Goal: Use online tool/utility: Utilize a website feature to perform a specific function

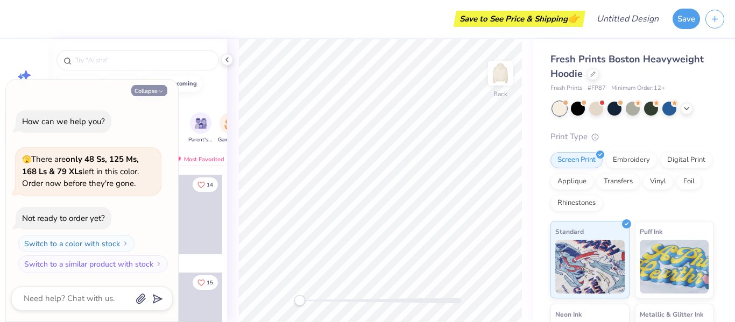
click at [154, 89] on button "Collapse" at bounding box center [149, 90] width 36 height 11
type textarea "x"
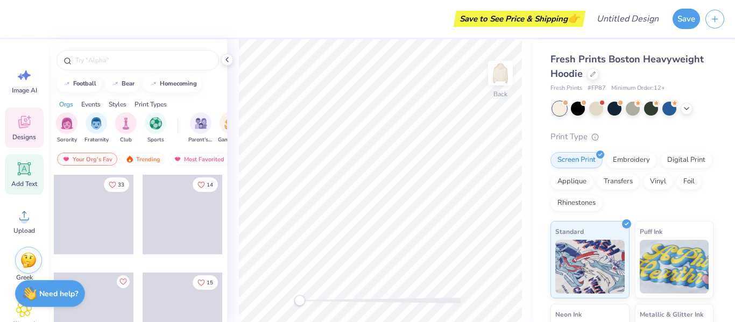
click at [25, 163] on icon at bounding box center [24, 169] width 16 height 16
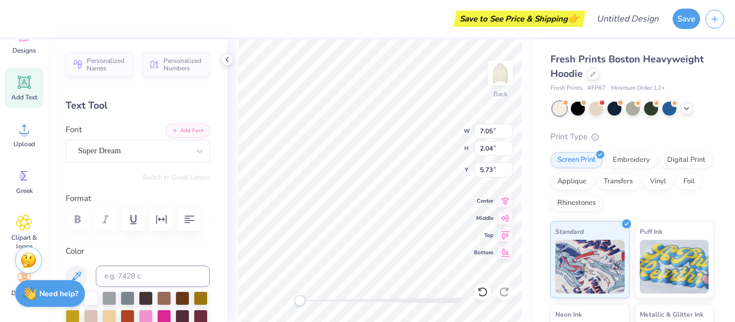
scroll to position [90, 0]
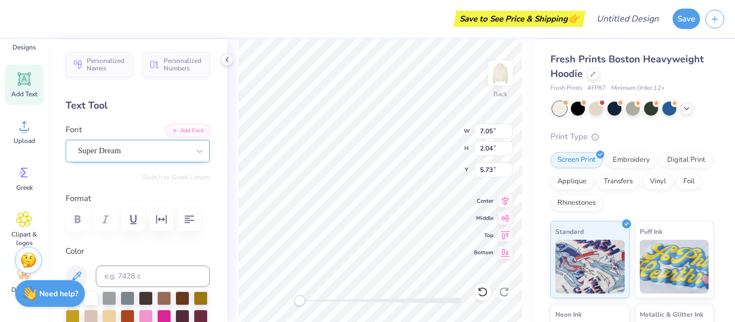
click at [186, 157] on div at bounding box center [133, 151] width 111 height 15
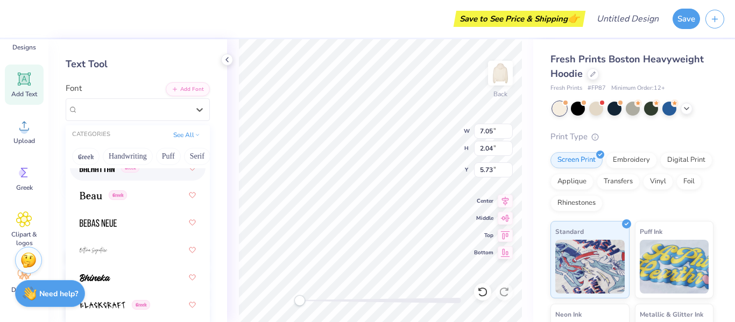
scroll to position [691, 0]
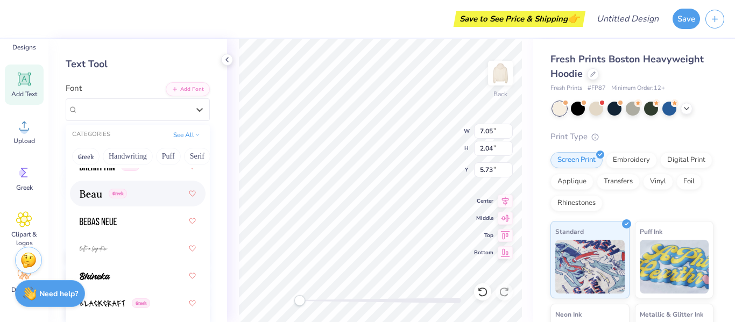
click at [151, 194] on div "Greek" at bounding box center [138, 193] width 116 height 19
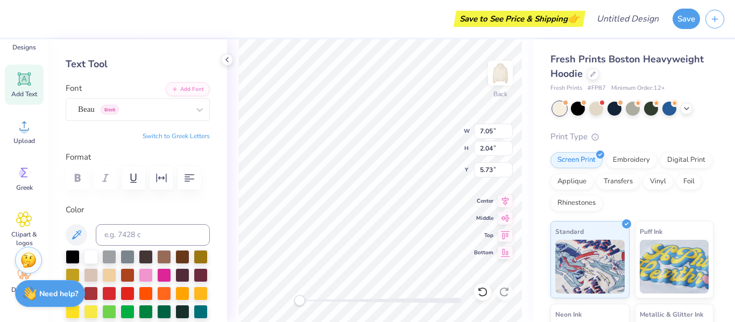
click at [170, 137] on button "Switch to Greek Letters" at bounding box center [176, 136] width 67 height 9
type textarea "ΑΙΔ"
click at [177, 107] on div "Beau Greek" at bounding box center [133, 109] width 113 height 17
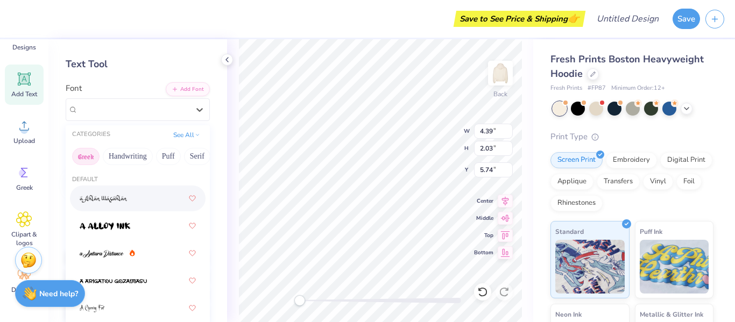
click at [88, 158] on button "Greek" at bounding box center [85, 156] width 27 height 17
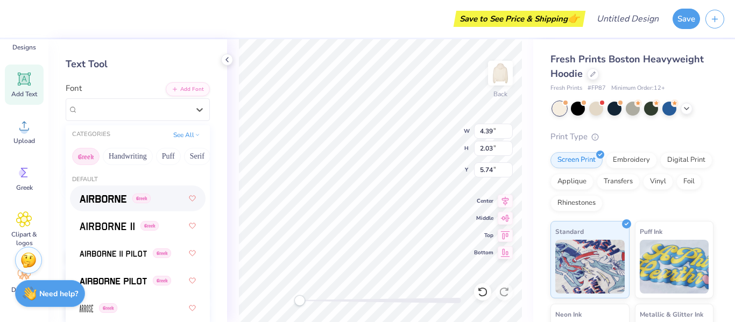
click at [110, 195] on span at bounding box center [103, 198] width 47 height 11
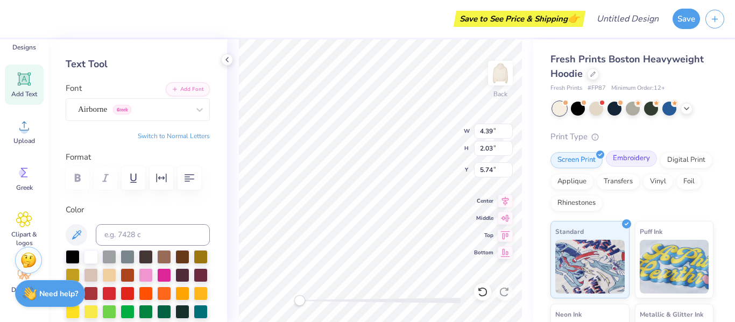
click at [634, 157] on div "Embroidery" at bounding box center [631, 159] width 51 height 16
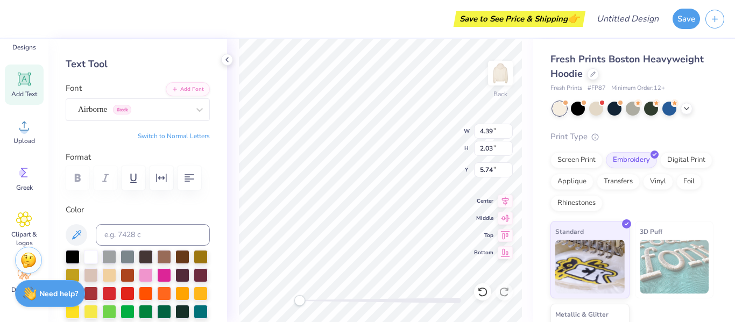
click at [667, 254] on img at bounding box center [673, 267] width 69 height 54
click at [613, 255] on img at bounding box center [589, 265] width 69 height 54
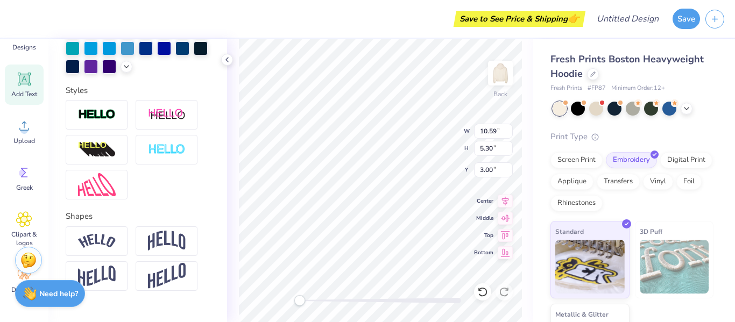
scroll to position [324, 0]
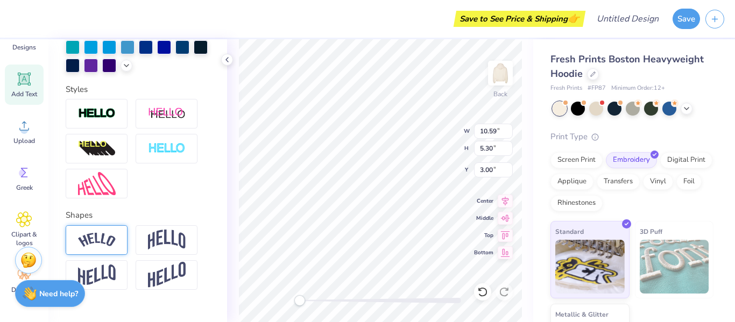
click at [89, 244] on img at bounding box center [97, 240] width 38 height 15
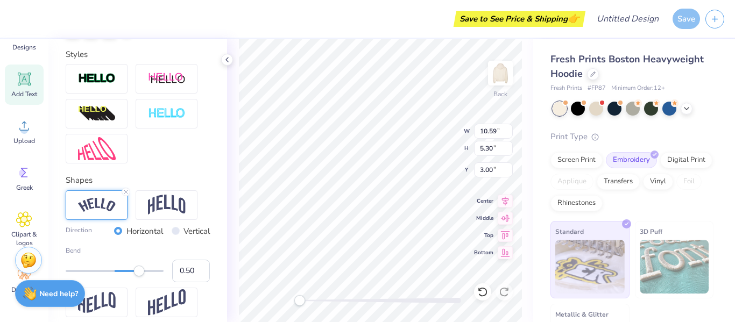
scroll to position [360, 0]
click at [125, 191] on line at bounding box center [125, 190] width 3 height 3
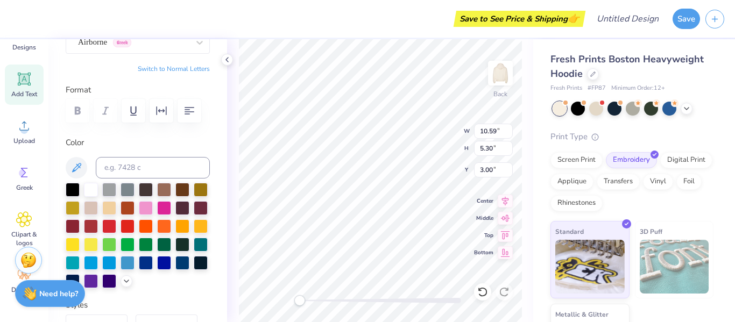
scroll to position [108, 0]
click at [125, 276] on icon at bounding box center [126, 280] width 9 height 9
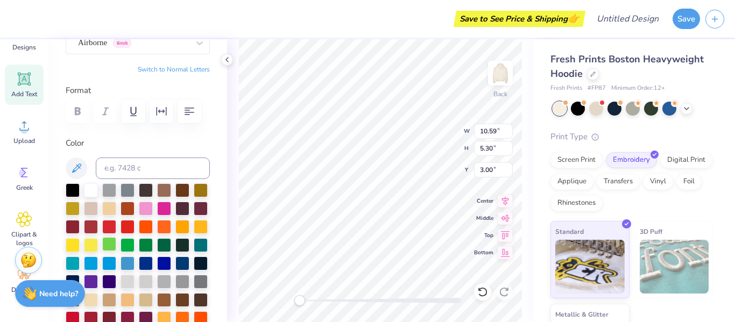
click at [108, 240] on div at bounding box center [109, 244] width 14 height 14
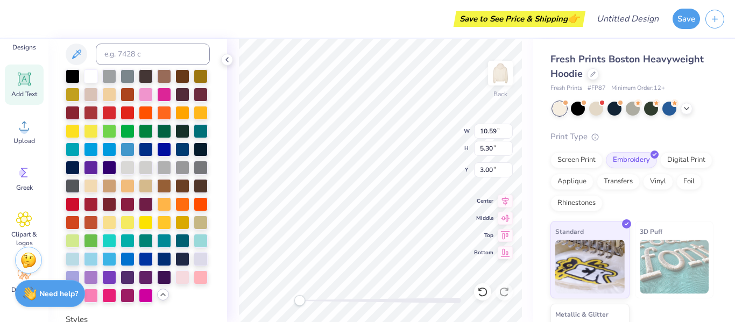
scroll to position [223, 0]
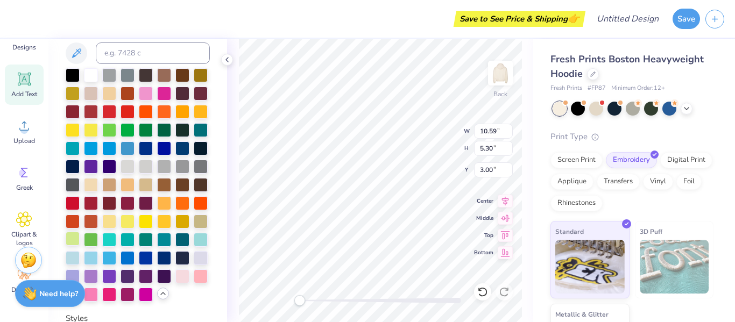
click at [76, 234] on div at bounding box center [73, 239] width 14 height 14
click at [95, 235] on div at bounding box center [91, 239] width 14 height 14
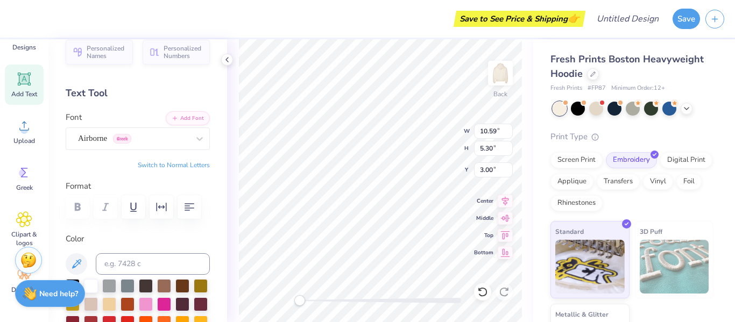
scroll to position [9, 0]
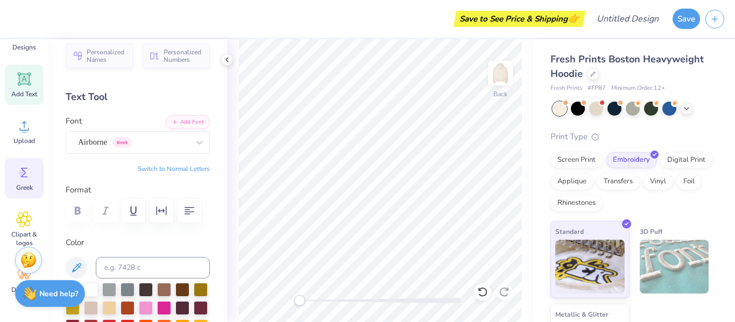
click at [25, 172] on circle at bounding box center [23, 173] width 8 height 8
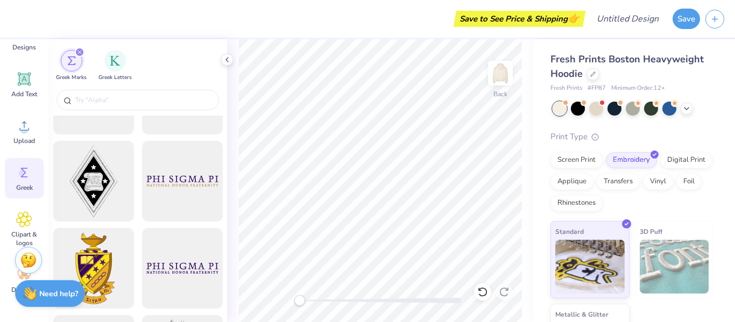
scroll to position [175, 0]
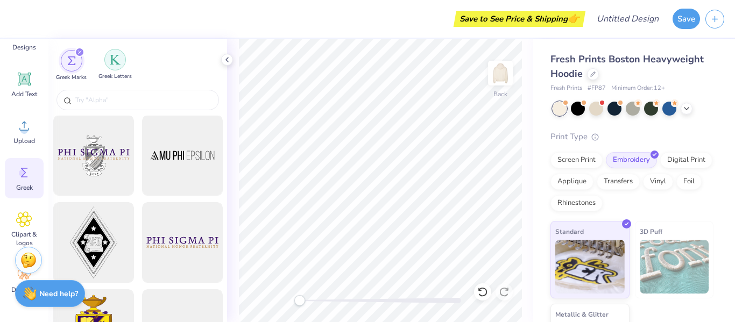
click at [122, 61] on div "filter for Greek Letters" at bounding box center [115, 60] width 22 height 22
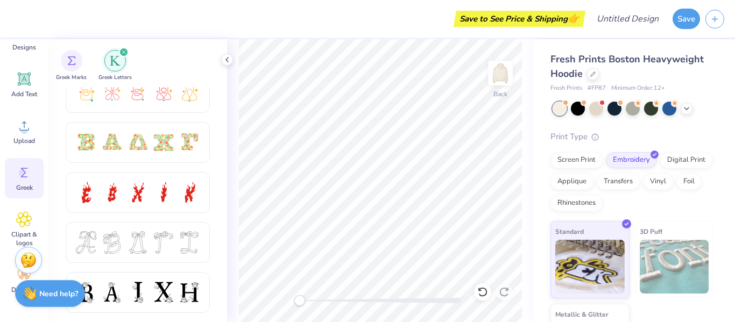
scroll to position [324, 0]
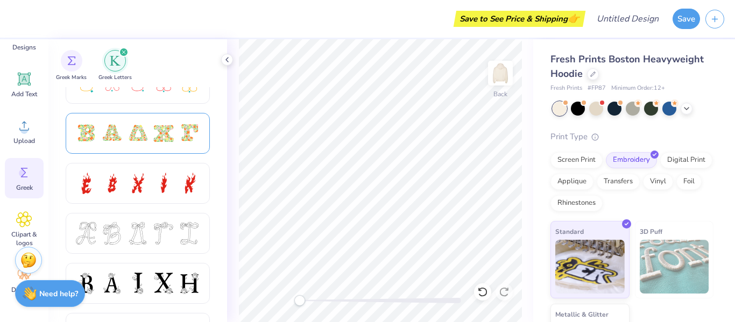
click at [145, 125] on div at bounding box center [137, 133] width 23 height 23
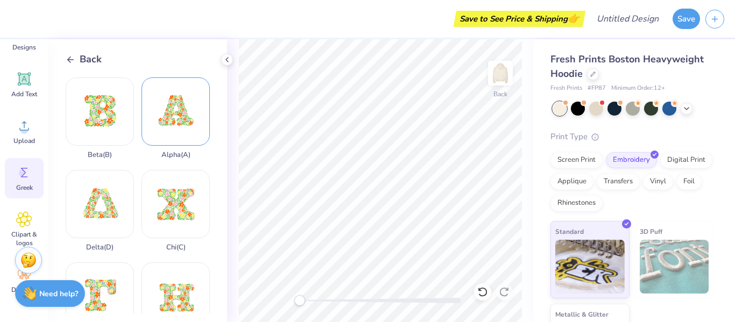
click at [193, 123] on div "Alpha ( A )" at bounding box center [175, 118] width 68 height 82
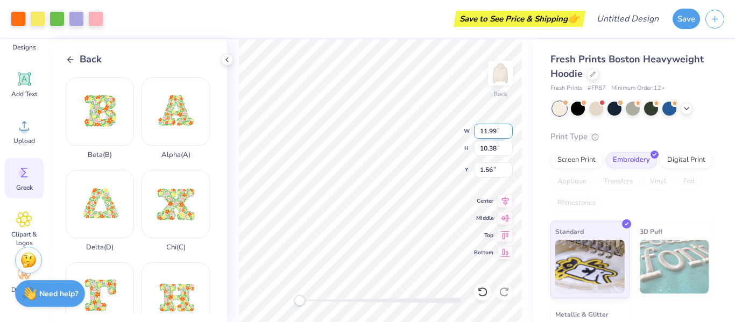
click at [509, 133] on input "11.99" at bounding box center [493, 131] width 39 height 15
click at [509, 133] on input "11.98" at bounding box center [493, 131] width 39 height 15
click at [509, 133] on input "11.97" at bounding box center [493, 131] width 39 height 15
click at [509, 133] on input "9.91" at bounding box center [493, 131] width 39 height 15
click at [509, 133] on input "9.85" at bounding box center [493, 131] width 39 height 15
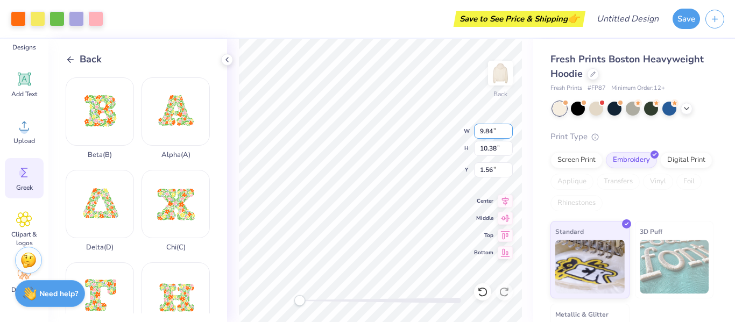
click at [509, 133] on input "9.84" at bounding box center [493, 131] width 39 height 15
click at [509, 134] on input "9.83" at bounding box center [493, 131] width 39 height 15
click at [509, 134] on input "9.82" at bounding box center [493, 131] width 39 height 15
click at [509, 134] on input "9.81" at bounding box center [493, 131] width 39 height 15
click at [509, 134] on input "9.8" at bounding box center [493, 131] width 39 height 15
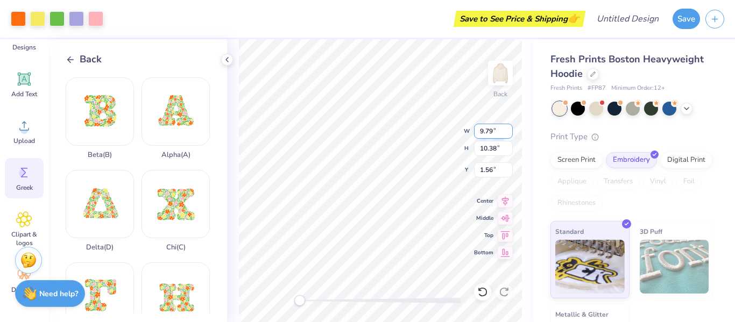
click at [509, 134] on input "9.79" at bounding box center [493, 131] width 39 height 15
click at [509, 134] on input "9.78" at bounding box center [493, 131] width 39 height 15
click at [509, 134] on input "9.76" at bounding box center [493, 131] width 39 height 15
click at [509, 134] on input "9.72" at bounding box center [493, 131] width 39 height 15
click at [496, 150] on input "10.38" at bounding box center [493, 148] width 39 height 15
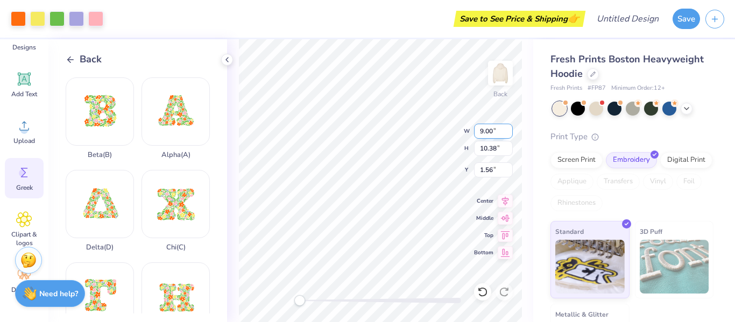
click at [481, 132] on input "9.00" at bounding box center [493, 131] width 39 height 15
click at [484, 132] on input "9.00" at bounding box center [493, 131] width 39 height 15
click at [499, 130] on input "8.00" at bounding box center [493, 131] width 39 height 15
type input "8.08"
click at [510, 129] on input "8.08" at bounding box center [493, 131] width 39 height 15
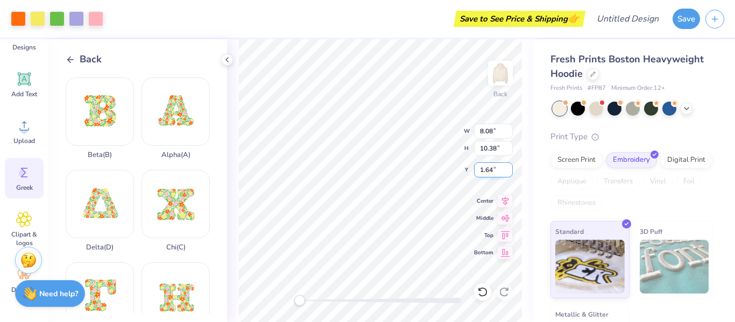
click at [509, 168] on input "1.64" at bounding box center [493, 169] width 39 height 15
click at [509, 168] on input "1.81" at bounding box center [493, 169] width 39 height 15
type input "1.8"
click at [485, 289] on icon at bounding box center [482, 292] width 9 height 10
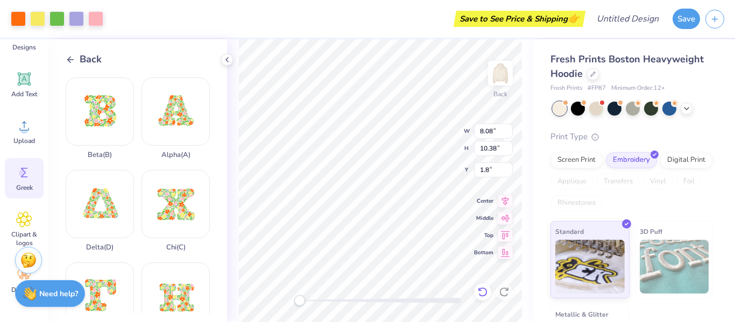
click at [485, 289] on icon at bounding box center [482, 292] width 9 height 10
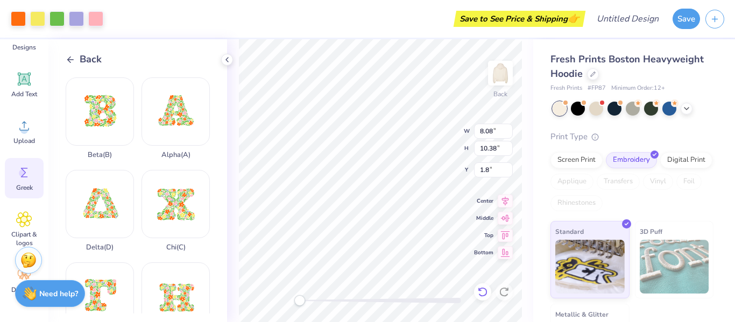
click at [485, 289] on icon at bounding box center [482, 292] width 9 height 10
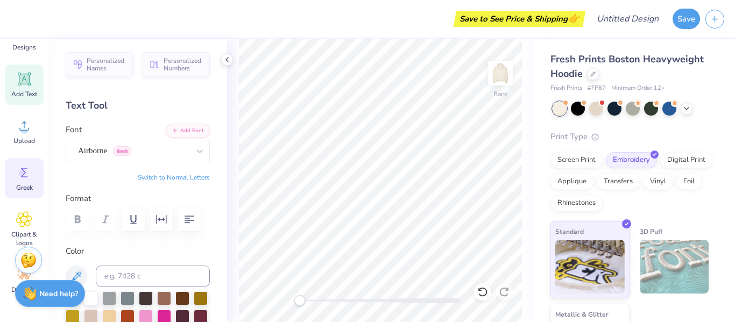
click at [20, 175] on circle at bounding box center [23, 173] width 8 height 8
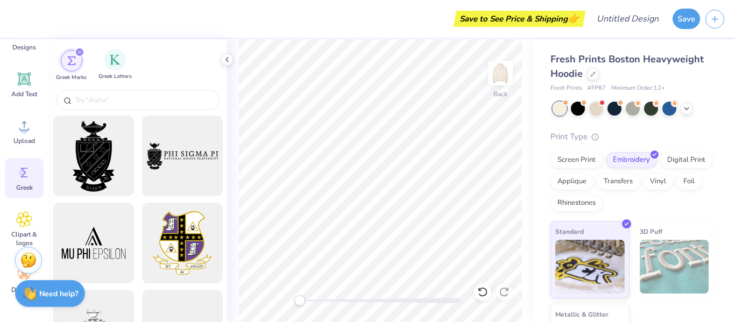
click at [113, 76] on span "Greek Letters" at bounding box center [114, 77] width 33 height 8
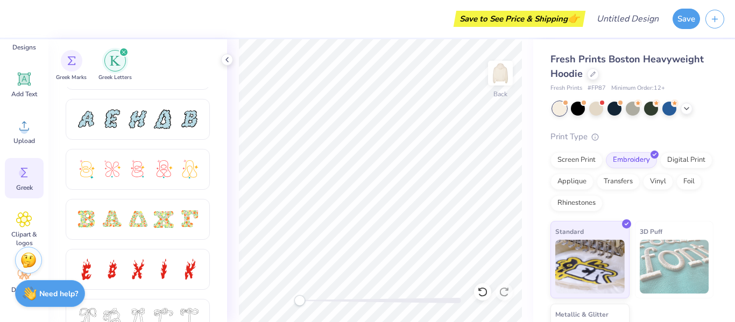
scroll to position [214, 0]
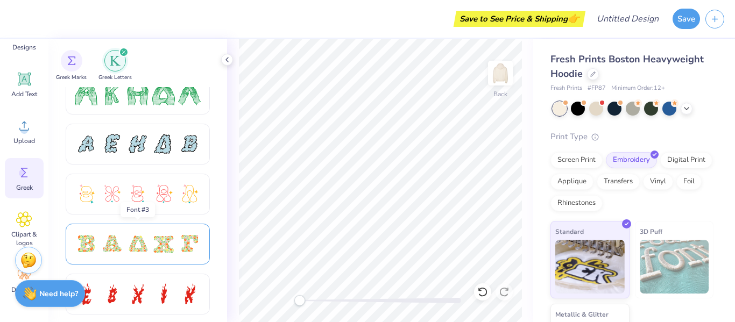
click at [152, 248] on div at bounding box center [163, 244] width 23 height 23
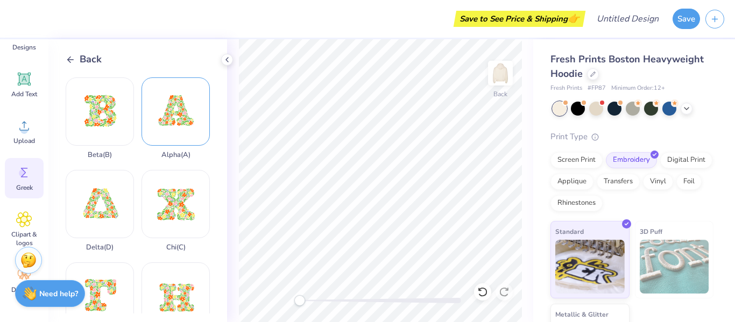
click at [158, 102] on div "Alpha ( A )" at bounding box center [175, 118] width 68 height 82
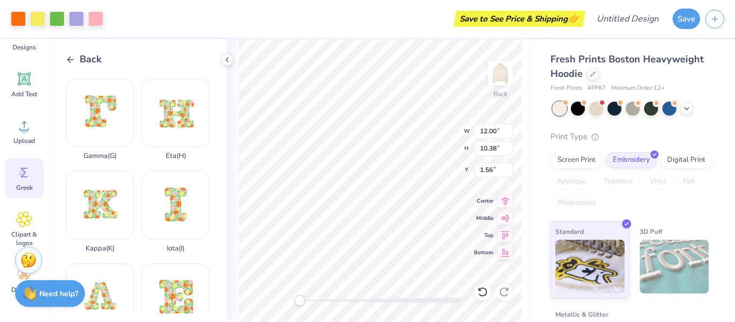
scroll to position [188, 0]
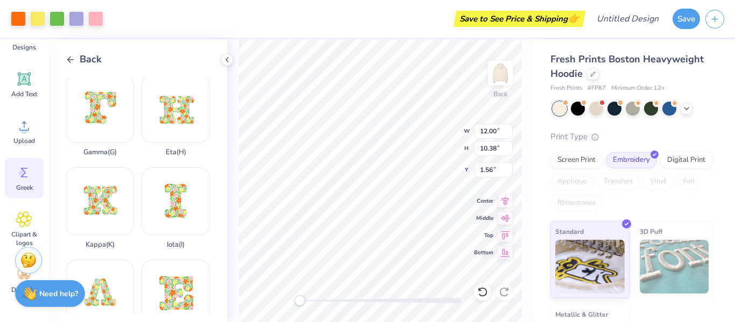
click at [160, 182] on div "Iota ( I )" at bounding box center [175, 208] width 68 height 82
type input "7.82"
type input "12.00"
type input "0.75"
type input "5.80"
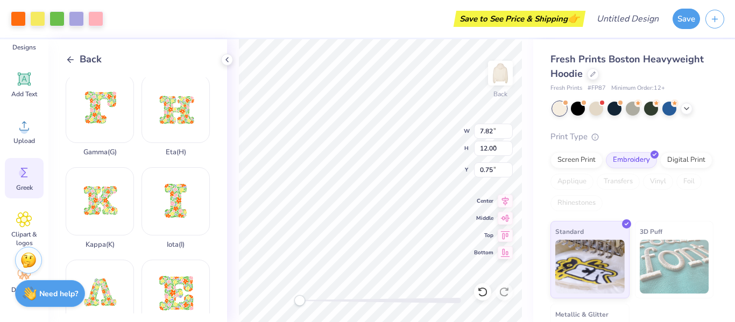
type input "5.02"
type input "2.63"
type input "4.44"
type input "6.81"
type input "3.00"
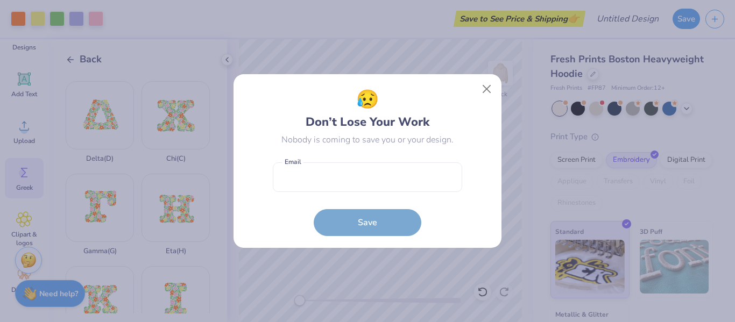
scroll to position [2, 0]
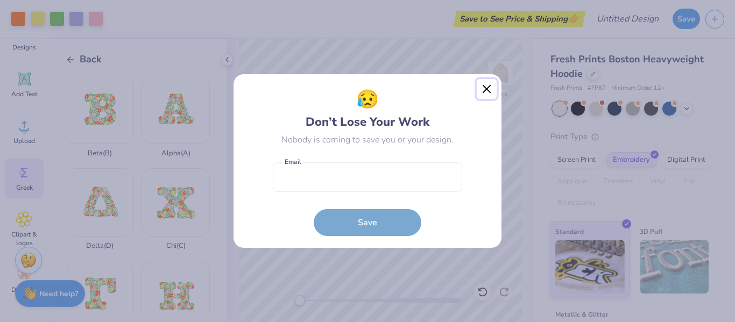
click at [485, 84] on button "Close" at bounding box center [487, 89] width 20 height 20
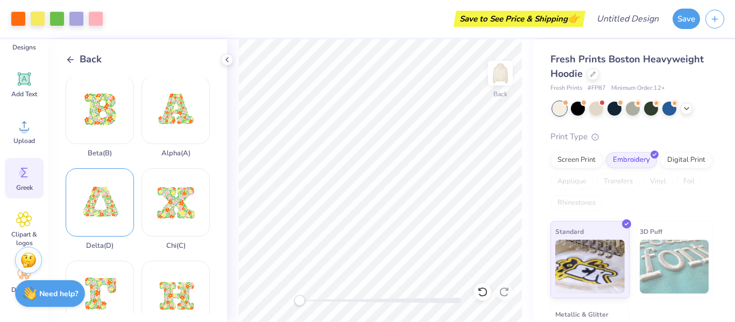
click at [82, 179] on div "Delta ( D )" at bounding box center [100, 209] width 68 height 82
type input "5.52"
type input "4.71"
type input "3.00"
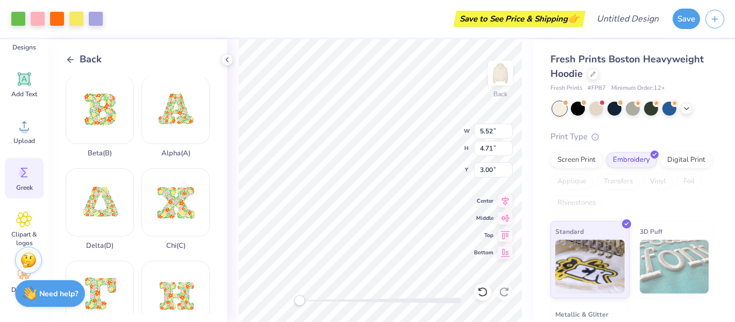
type input "3.32"
type input "5.09"
type input "5.80"
type input "5.02"
type input "5.52"
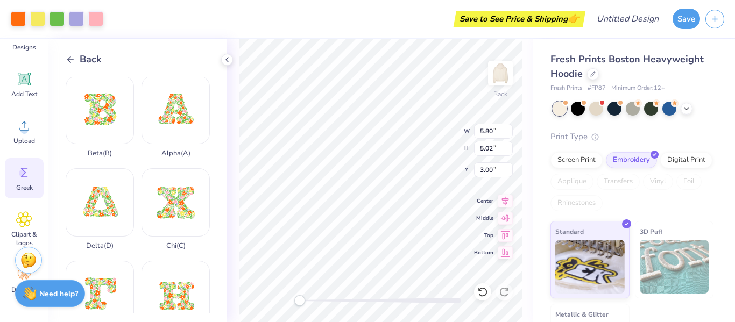
type input "4.71"
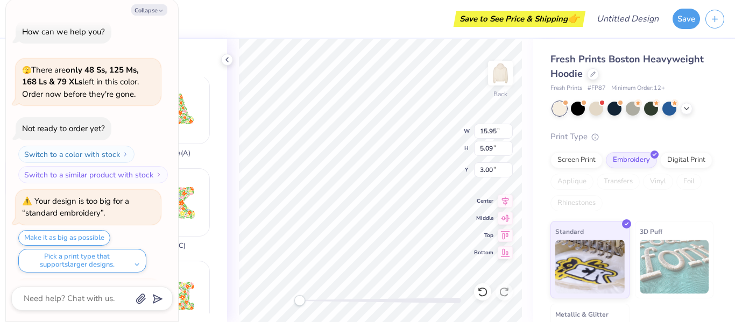
scroll to position [98, 0]
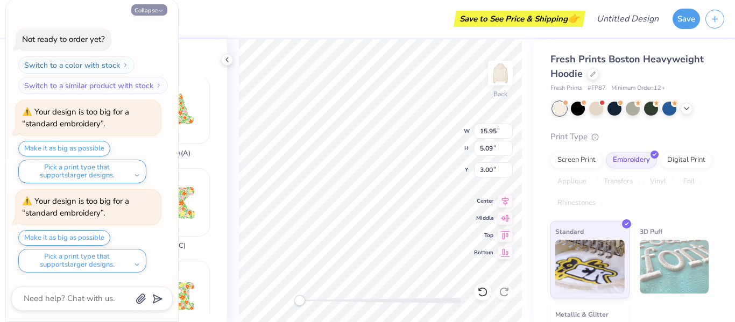
click at [154, 12] on button "Collapse" at bounding box center [149, 9] width 36 height 11
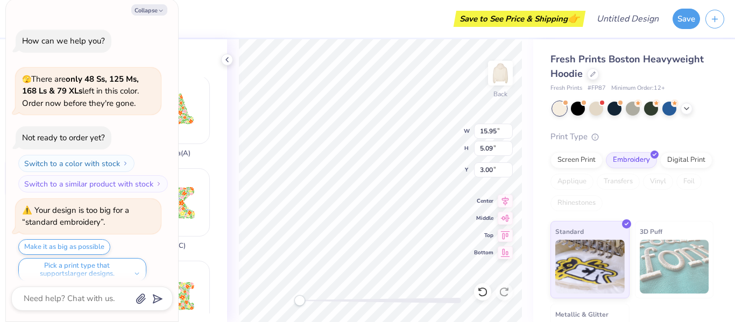
scroll to position [188, 0]
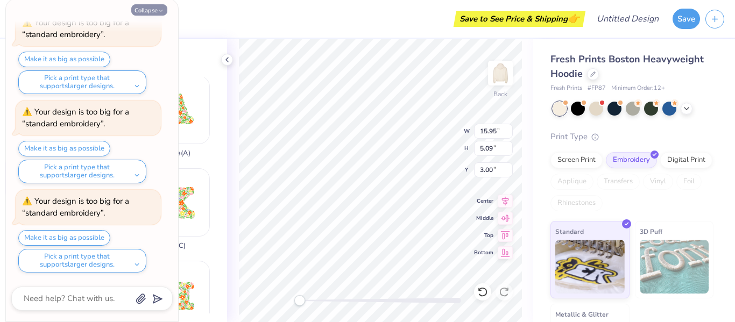
click at [143, 13] on button "Collapse" at bounding box center [149, 9] width 36 height 11
type textarea "x"
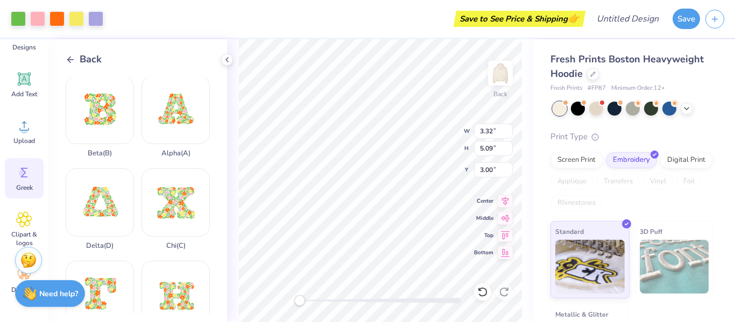
type input "3.32"
type input "5.09"
type input "5.88"
type input "5.02"
type input "3.07"
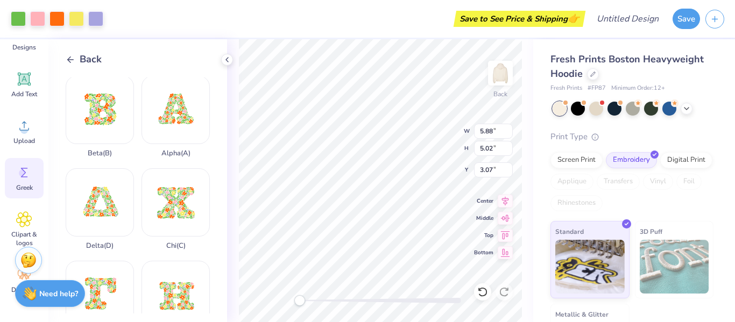
type input "2.82"
type input "4.33"
type input "3.00"
type input "5.88"
type input "5.02"
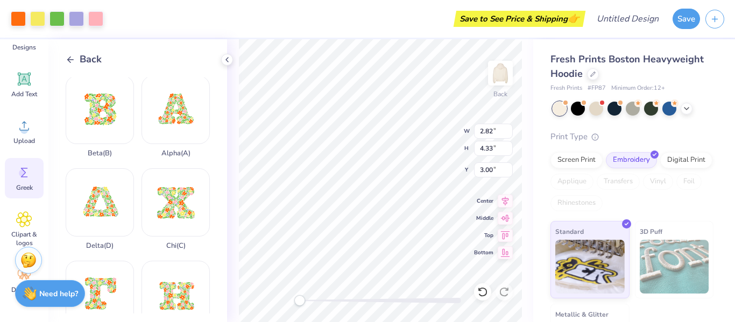
type input "3.07"
type input "5.09"
type input "4.35"
type input "3.07"
type input "5.19"
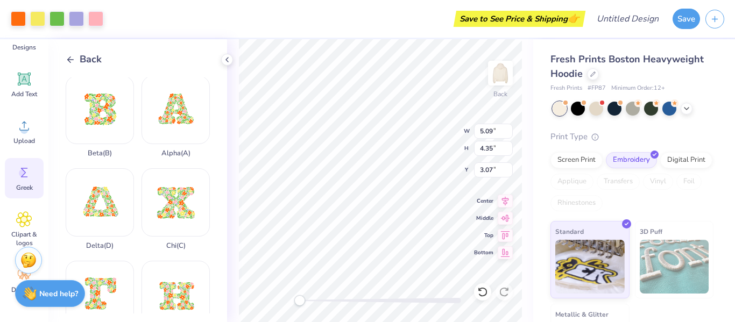
type input "4.49"
type input "3.00"
type input "5.09"
type input "4.35"
click at [440, 146] on div "Back W 5.09 5.09 " H 4.35 4.35 " Y 3.00 3.00 " Center Middle Top Bottom" at bounding box center [380, 180] width 306 height 283
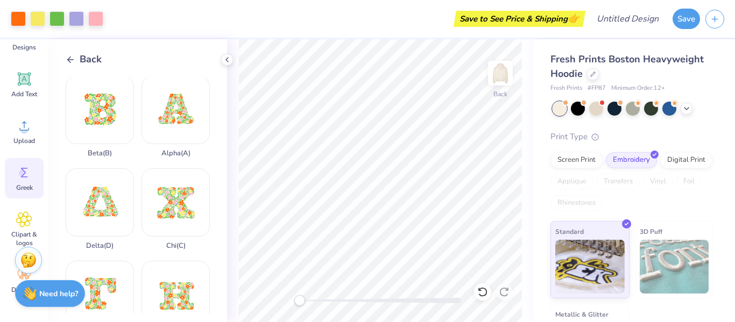
click at [80, 62] on span "Back" at bounding box center [91, 59] width 22 height 15
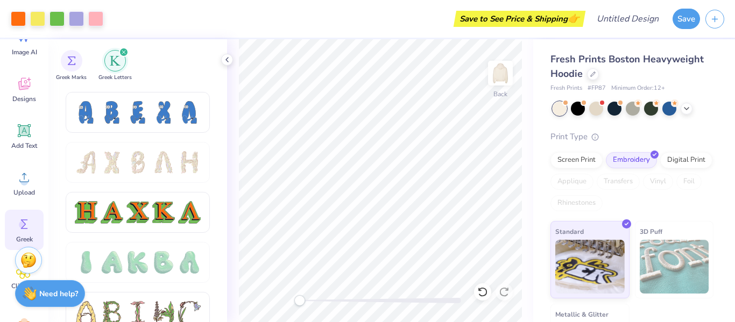
scroll to position [0, 0]
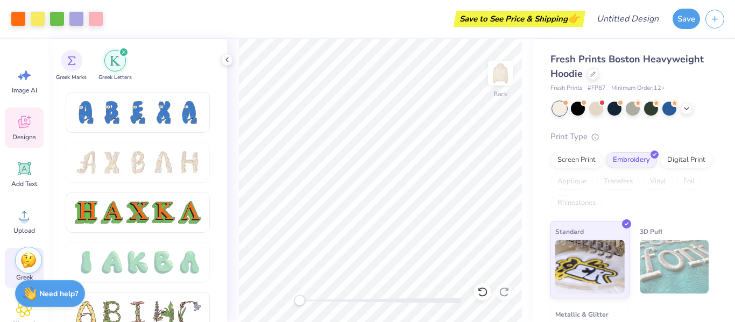
click at [23, 122] on icon at bounding box center [24, 122] width 16 height 16
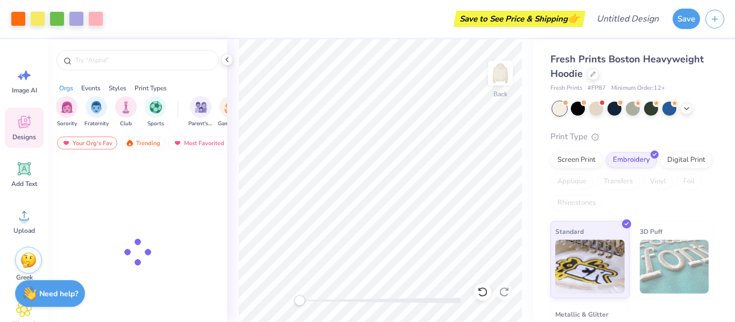
click at [61, 93] on div "Orgs" at bounding box center [66, 88] width 14 height 10
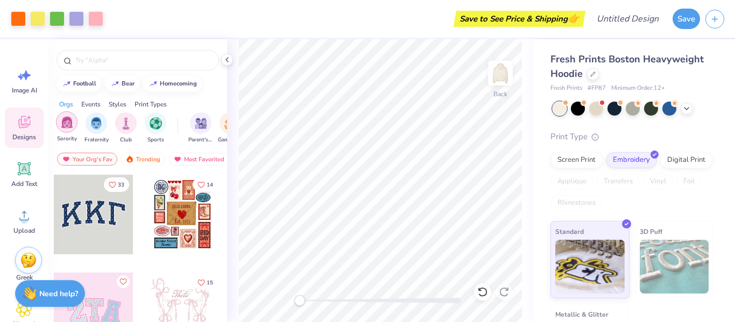
click at [67, 120] on img "filter for Sorority" at bounding box center [67, 122] width 12 height 12
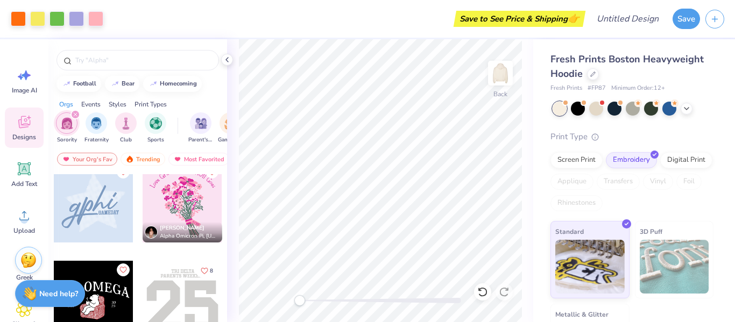
scroll to position [2598, 0]
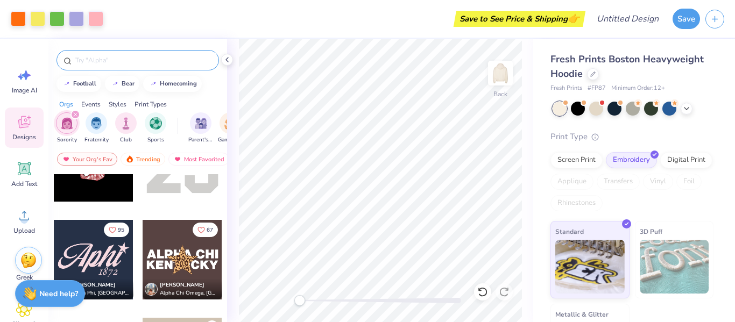
click at [140, 56] on input "text" at bounding box center [143, 60] width 138 height 11
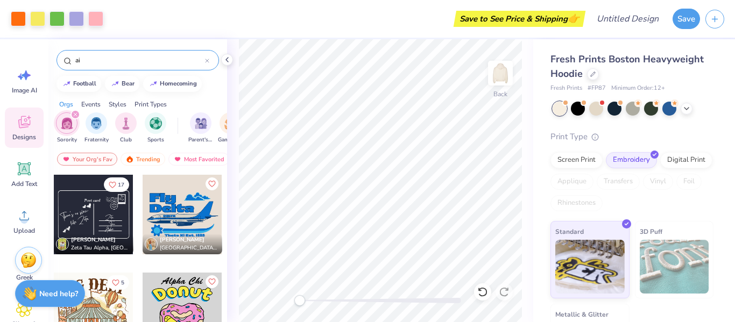
type input "aid"
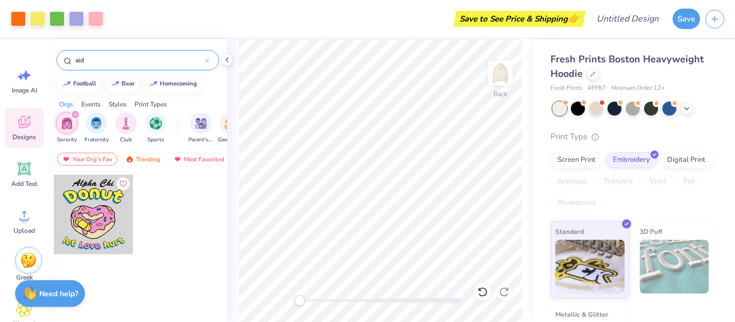
click at [207, 59] on icon at bounding box center [207, 61] width 4 height 4
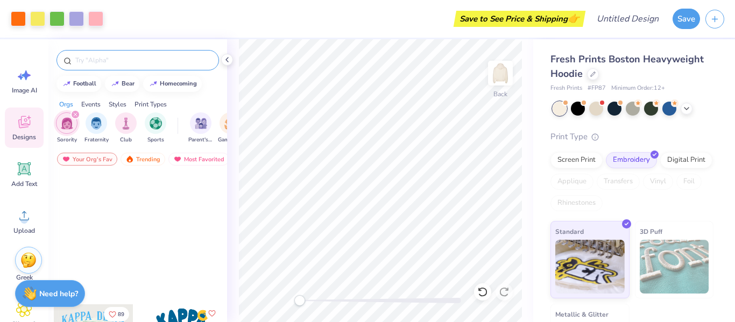
scroll to position [1693, 0]
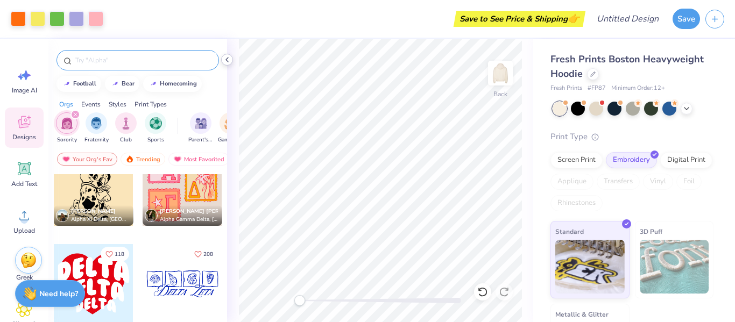
click at [225, 58] on icon at bounding box center [227, 59] width 9 height 9
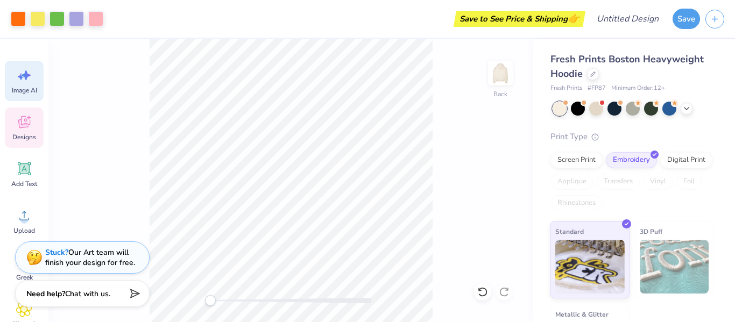
click at [9, 83] on div "Image AI" at bounding box center [24, 81] width 39 height 40
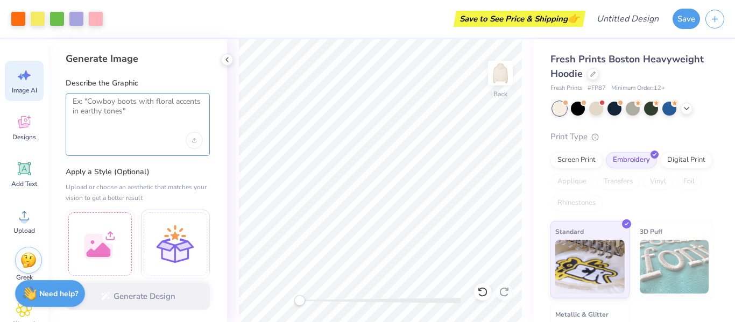
click at [112, 99] on textarea at bounding box center [138, 110] width 130 height 27
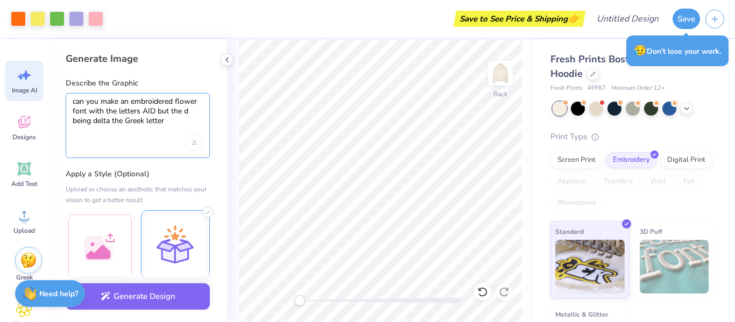
type textarea "can you make an embroidered flower font with the letters AID but the d being de…"
click at [175, 254] on div at bounding box center [175, 244] width 69 height 69
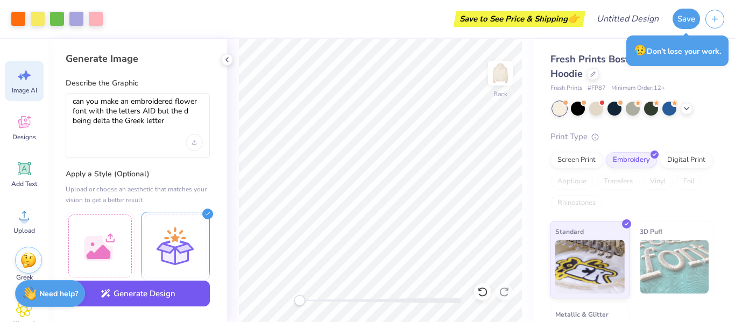
click at [160, 289] on button "Generate Design" at bounding box center [138, 294] width 144 height 26
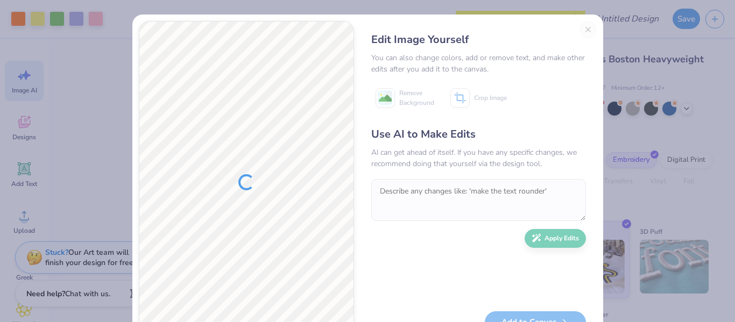
click at [587, 25] on div "Edit Image Yourself You can also change colors, add or remove text, and make ot…" at bounding box center [478, 182] width 236 height 323
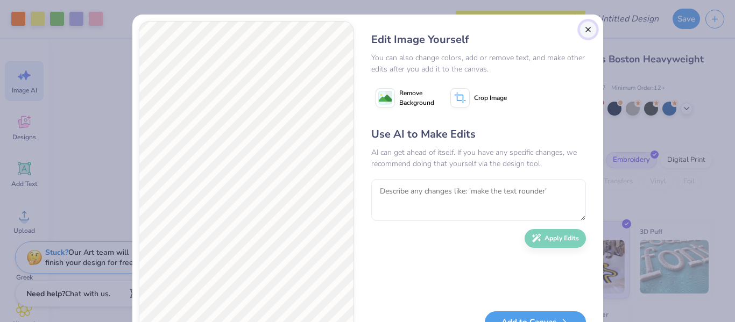
click at [591, 32] on button "Close" at bounding box center [587, 29] width 17 height 17
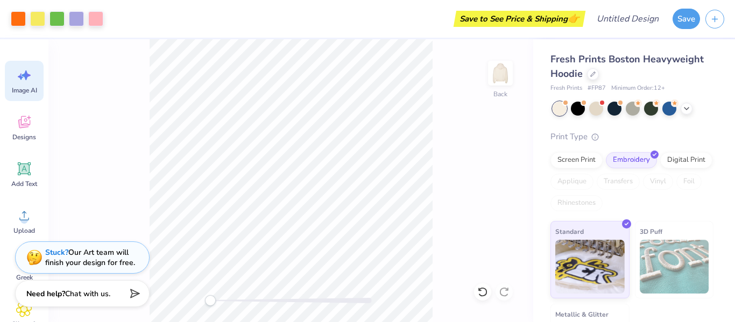
scroll to position [0, 24]
